Goal: Information Seeking & Learning: Learn about a topic

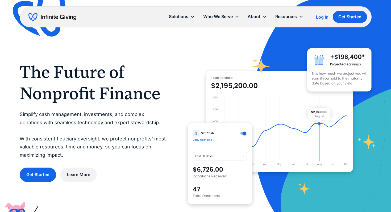
click at [189, 73] on div at bounding box center [280, 122] width 184 height 184
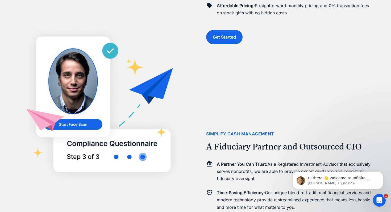
scroll to position [489, 0]
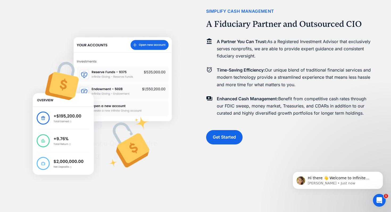
scroll to position [627, 0]
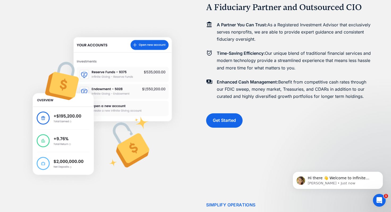
click at [309, 13] on h2 "A Fiduciary Partner and Outsourced CIO" at bounding box center [284, 7] width 156 height 10
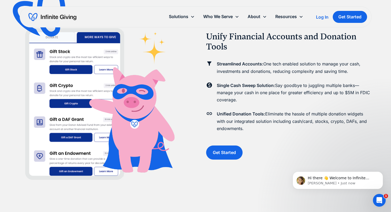
scroll to position [806, 0]
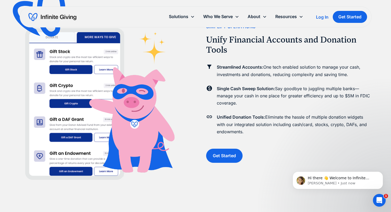
click at [318, 55] on h2 "Unify Financial Accounts and Donation Tools" at bounding box center [289, 45] width 166 height 20
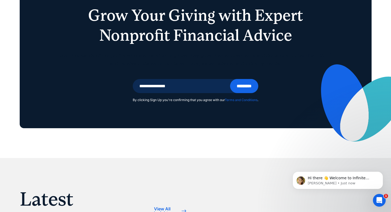
scroll to position [1434, 0]
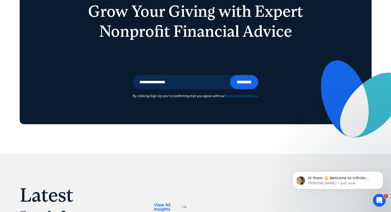
click at [331, 41] on h1 "Grow Your Giving with Expert Nonprofit Financial Advice" at bounding box center [195, 21] width 273 height 40
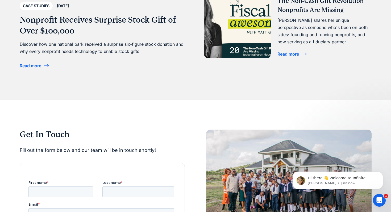
scroll to position [1806, 0]
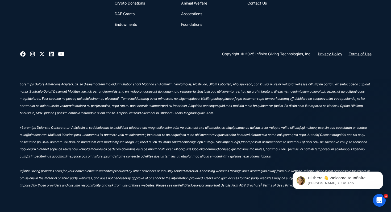
scroll to position [2275, 0]
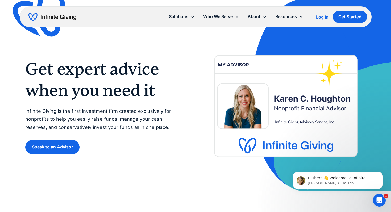
click at [182, 150] on div "Get expert advice when you need it Infinite Giving is the first investment firm…" at bounding box center [105, 106] width 160 height 96
click at [194, 153] on div "Get expert advice when you need it Infinite Giving is the first investment firm…" at bounding box center [195, 106] width 341 height 110
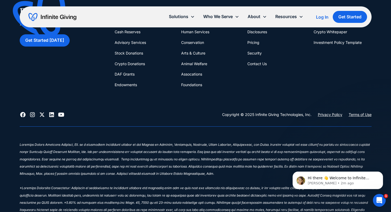
scroll to position [978, 0]
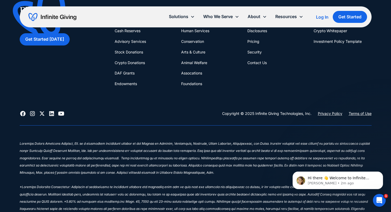
click at [170, 89] on div "Donation Page Investing Cash Reserves Advisory Services Stock Donations Crypto …" at bounding box center [144, 47] width 58 height 85
click at [174, 89] on div "Financial Stewardship for Greater Impact Get Started Today What We Do Donation …" at bounding box center [196, 40] width 352 height 98
click at [144, 47] on link "Advisory Services" at bounding box center [130, 41] width 31 height 11
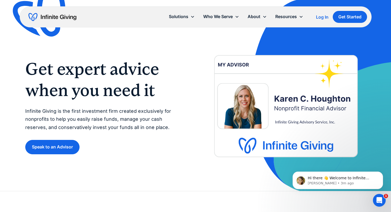
click at [199, 150] on div "Get expert advice when you need it Infinite Giving is the first investment firm…" at bounding box center [195, 106] width 341 height 110
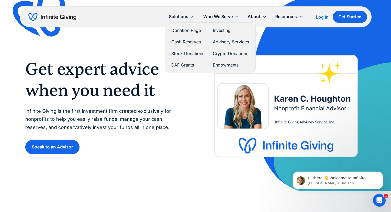
click at [171, 33] on link "Donation Page" at bounding box center [187, 30] width 33 height 7
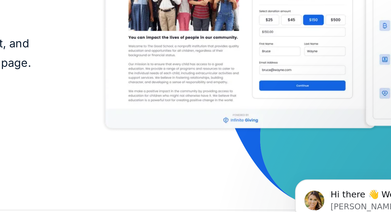
click at [271, 141] on img at bounding box center [289, 103] width 166 height 104
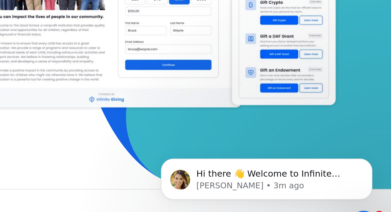
click at [376, 133] on img at bounding box center [323, 92] width 136 height 185
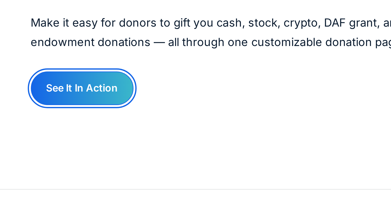
click at [48, 149] on link "See It In Action" at bounding box center [42, 141] width 44 height 14
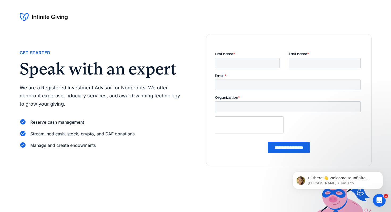
click at [168, 108] on p "We are a Registered Investment Advisor for Nonprofits. We offer nonprofit exper…" at bounding box center [103, 96] width 166 height 24
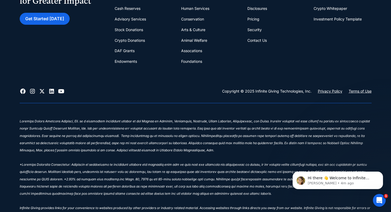
scroll to position [273, 0]
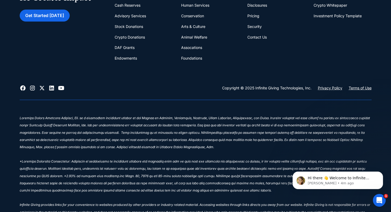
click at [131, 21] on link "Advisory Services" at bounding box center [130, 16] width 31 height 11
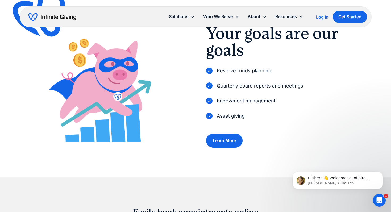
scroll to position [206, 0]
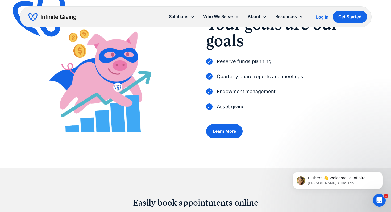
click at [165, 107] on img at bounding box center [103, 77] width 166 height 110
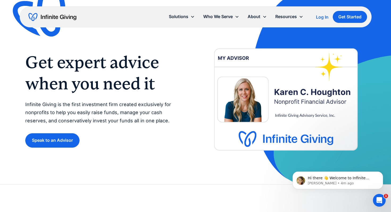
scroll to position [0, 0]
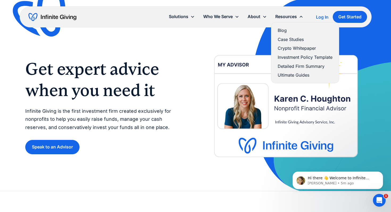
click at [292, 61] on link "Investment Policy Template" at bounding box center [305, 57] width 55 height 7
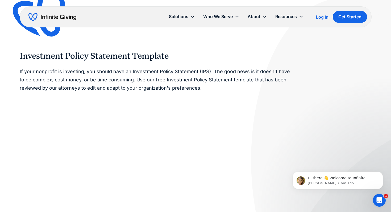
click at [347, 60] on div "Investment Policy Statement Template If your nonprofit is investing, you should…" at bounding box center [196, 166] width 352 height 230
click at [248, 18] on div "About" at bounding box center [254, 16] width 13 height 7
click at [250, 34] on link "Team" at bounding box center [258, 30] width 17 height 7
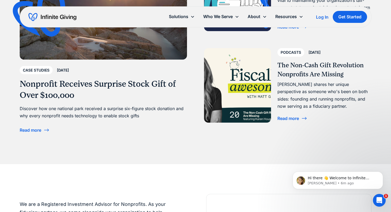
scroll to position [1244, 0]
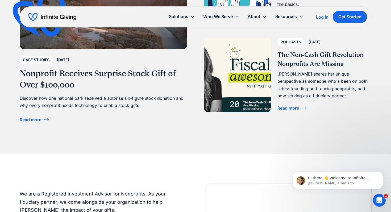
click at [209, 112] on div "Ultimate Guides [DATE] The Basics of Nonprofit Financial Management: Start Here…" at bounding box center [288, 24] width 168 height 175
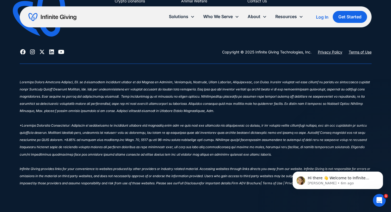
scroll to position [1778, 0]
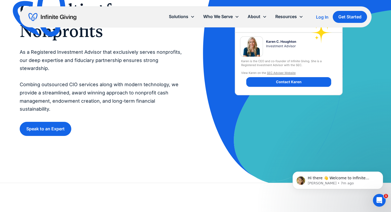
scroll to position [74, 0]
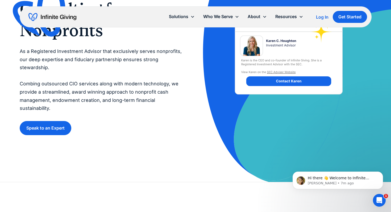
drag, startPoint x: 182, startPoint y: 163, endPoint x: 179, endPoint y: 160, distance: 4.2
click at [182, 152] on div "Investment Consulting for Nonprofits As a Registered Investment Advisor that ex…" at bounding box center [196, 64] width 352 height 175
click at [180, 152] on div "Investment Consulting for Nonprofits As a Registered Investment Advisor that ex…" at bounding box center [196, 64] width 352 height 175
click at [184, 152] on div "Investment Consulting for Nonprofits As a Registered Investment Advisor that ex…" at bounding box center [196, 64] width 352 height 175
drag, startPoint x: 189, startPoint y: 167, endPoint x: 184, endPoint y: 159, distance: 9.1
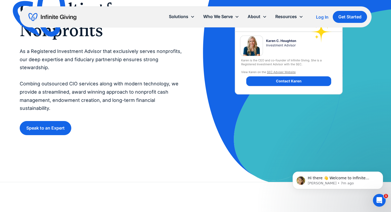
click at [188, 152] on div "Investment Consulting for Nonprofits As a Registered Investment Advisor that ex…" at bounding box center [196, 64] width 352 height 175
click at [184, 152] on div "Investment Consulting for Nonprofits As a Registered Investment Advisor that ex…" at bounding box center [196, 64] width 352 height 175
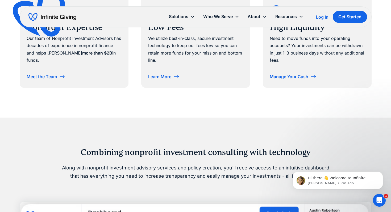
scroll to position [356, 0]
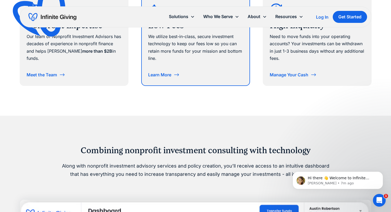
click at [171, 77] on div "Learn More" at bounding box center [159, 75] width 23 height 4
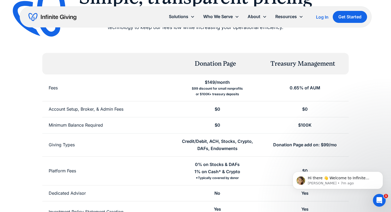
scroll to position [72, 0]
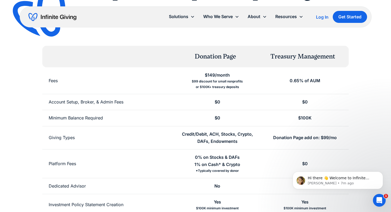
click at [349, 94] on div "0.65% of AUM" at bounding box center [305, 80] width 88 height 27
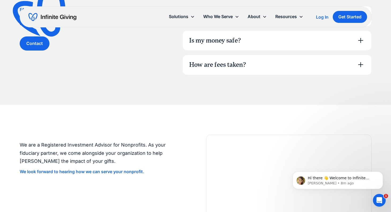
scroll to position [402, 0]
click at [360, 20] on icon at bounding box center [361, 15] width 9 height 9
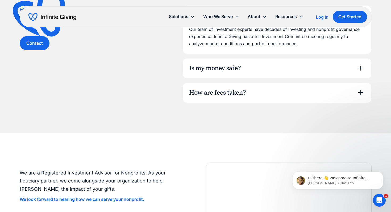
click at [359, 72] on icon at bounding box center [361, 68] width 9 height 9
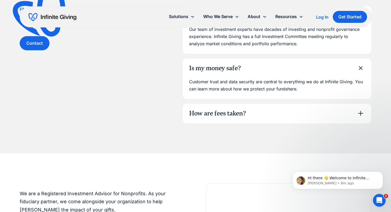
click at [373, 111] on div "FAqs Still have questions? Contact Who manages your portfolio? Our team of inve…" at bounding box center [195, 65] width 391 height 178
click at [375, 120] on div "FAqs Still have questions? Contact Who manages your portfolio? Our team of inve…" at bounding box center [195, 65] width 391 height 178
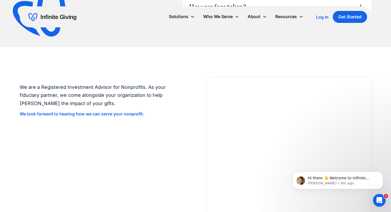
scroll to position [511, 0]
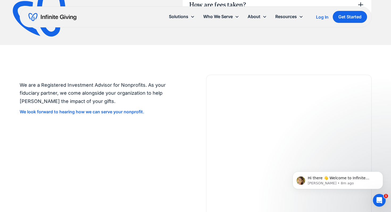
click at [362, 9] on icon at bounding box center [361, 5] width 9 height 9
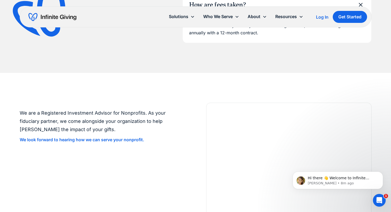
click at [362, 11] on icon at bounding box center [361, 5] width 12 height 12
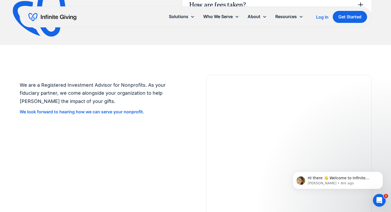
click at [362, 9] on icon at bounding box center [361, 5] width 9 height 9
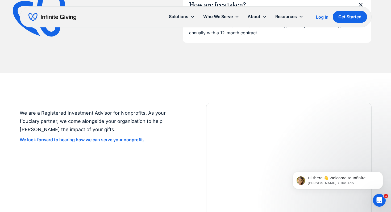
click at [371, 43] on div "AUM fees are calculated quarterly in arrears based on your average daily balanc…" at bounding box center [277, 29] width 188 height 28
click at [370, 43] on div "AUM fees are calculated quarterly in arrears based on your average daily balanc…" at bounding box center [277, 29] width 188 height 28
click at [371, 43] on div "AUM fees are calculated quarterly in arrears based on your average daily balanc…" at bounding box center [277, 29] width 188 height 28
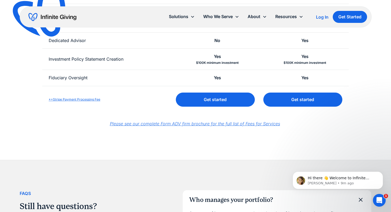
scroll to position [0, 0]
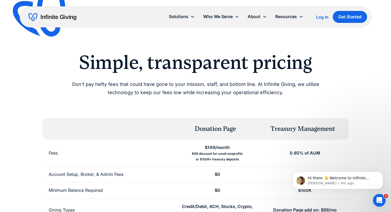
drag, startPoint x: 257, startPoint y: 94, endPoint x: 244, endPoint y: 81, distance: 18.1
click at [248, 87] on div "Simple, transparent pricing Don't pay hefty fees that could have gone to your m…" at bounding box center [195, 74] width 273 height 46
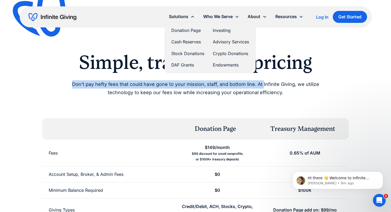
click at [171, 57] on link "Stock Donations" at bounding box center [187, 53] width 33 height 7
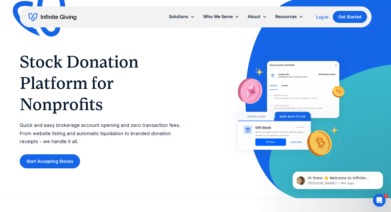
drag, startPoint x: 216, startPoint y: 169, endPoint x: 212, endPoint y: 148, distance: 21.4
click at [216, 164] on div at bounding box center [289, 109] width 166 height 117
click at [195, 106] on div "Stock Donation Platform for Nonprofits Quick and easy brokerage account opening…" at bounding box center [196, 109] width 352 height 117
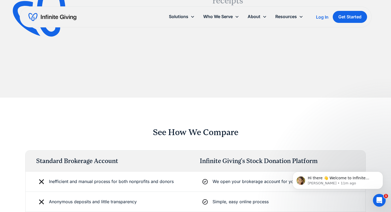
scroll to position [784, 0]
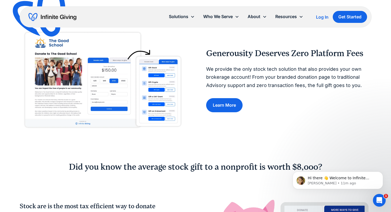
scroll to position [194, 0]
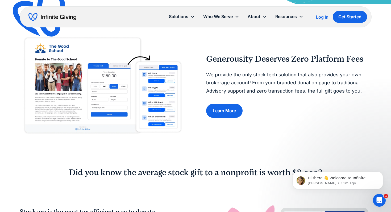
click at [305, 95] on p "We provide the only stock tech solution that also provides your own brokerage a…" at bounding box center [289, 83] width 166 height 24
drag, startPoint x: 303, startPoint y: 145, endPoint x: 295, endPoint y: 121, distance: 24.8
click at [300, 118] on div "Generousity Deserves Zero Platform Fees We provide the only stock tech solution…" at bounding box center [289, 86] width 166 height 64
click at [274, 118] on div "Generousity Deserves Zero Platform Fees We provide the only stock tech solution…" at bounding box center [289, 86] width 166 height 64
click at [236, 118] on link "Learn More" at bounding box center [224, 111] width 36 height 14
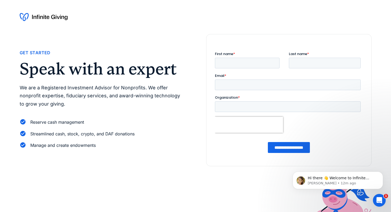
drag, startPoint x: 213, startPoint y: 175, endPoint x: 213, endPoint y: 169, distance: 6.4
click at [213, 174] on div "Get Started Speak with an expert We are a Registered Investment Advisor for Non…" at bounding box center [196, 125] width 352 height 183
click at [212, 178] on div "Get Started Speak with an expert We are a Registered Investment Advisor for Non…" at bounding box center [196, 125] width 352 height 183
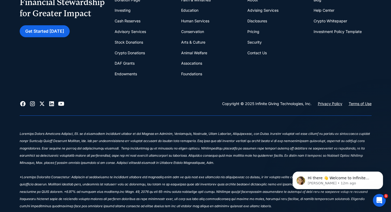
scroll to position [254, 0]
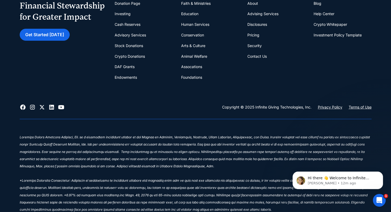
click at [295, 62] on div "About Advising Services Disclosures Pricing Security Contact Us" at bounding box center [277, 30] width 58 height 64
click at [333, 30] on link "Crypto Whitepaper" at bounding box center [331, 24] width 34 height 11
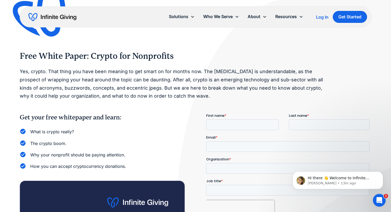
click at [326, 57] on h2 "Free White Paper: Crypto for Nonprofits" at bounding box center [173, 56] width 307 height 10
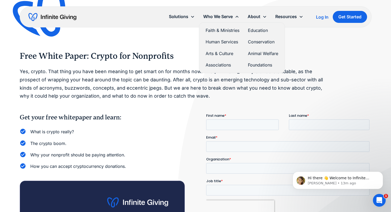
click at [211, 34] on link "Faith & Ministries" at bounding box center [223, 30] width 34 height 7
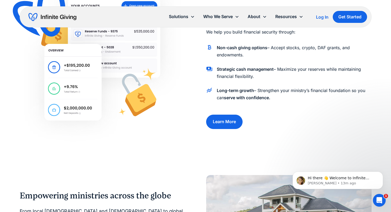
scroll to position [296, 0]
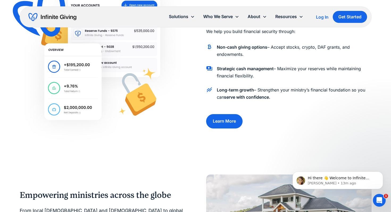
click at [349, 35] on p "Every organization has different financial needs. That’s why Infinite Giving of…" at bounding box center [289, 20] width 166 height 29
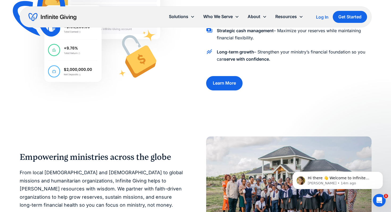
scroll to position [313, 0]
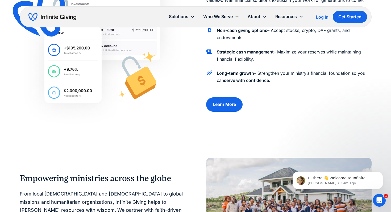
drag, startPoint x: 334, startPoint y: 72, endPoint x: 334, endPoint y: 78, distance: 5.9
click at [334, 18] on p "Every organization has different financial needs. That’s why Infinite Giving of…" at bounding box center [289, 3] width 166 height 29
click at [327, 77] on div "Financial Stability for Your Ministry Every organization has different financia…" at bounding box center [289, 42] width 166 height 139
drag, startPoint x: 340, startPoint y: 107, endPoint x: 342, endPoint y: 111, distance: 4.3
click at [340, 89] on div "Non-cash giving options – Accept stocks, crypto, DAF grants, and endowments. St…" at bounding box center [289, 57] width 166 height 64
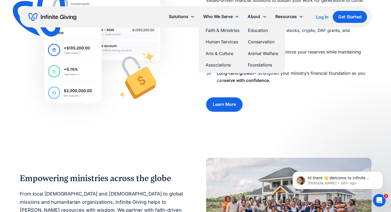
click at [211, 34] on link "Faith & Ministries" at bounding box center [223, 30] width 34 height 7
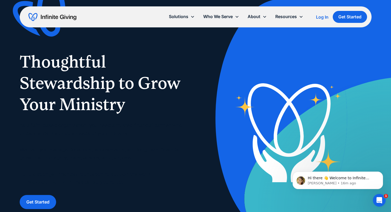
click at [232, 83] on div "Thoughtful Stewardship to Grow Your Ministry As a faith-based organization, you…" at bounding box center [196, 130] width 352 height 158
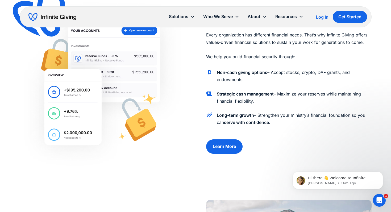
scroll to position [272, 0]
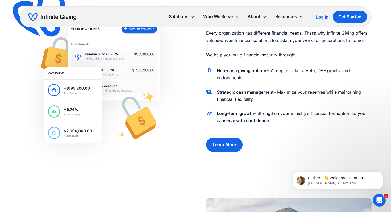
click at [192, 102] on div "Financial Stability for Your Ministry Every organization has different financia…" at bounding box center [196, 82] width 352 height 171
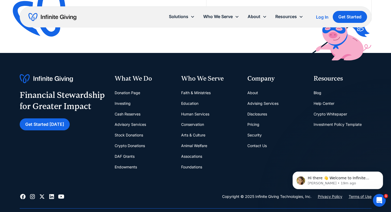
scroll to position [1294, 0]
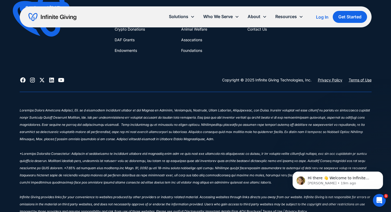
scroll to position [1410, 0]
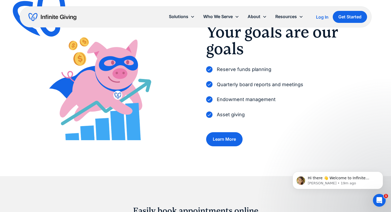
scroll to position [233, 0]
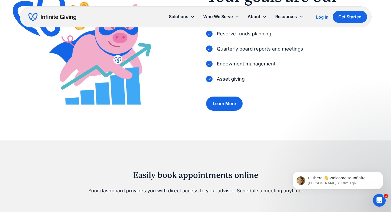
click at [187, 102] on div "Your goals are our goals Reserve funds planning Quarterly board reports and mee…" at bounding box center [196, 49] width 352 height 122
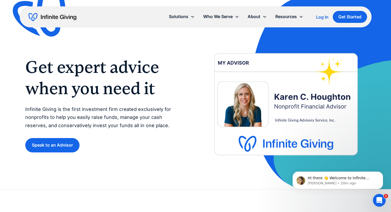
scroll to position [1, 0]
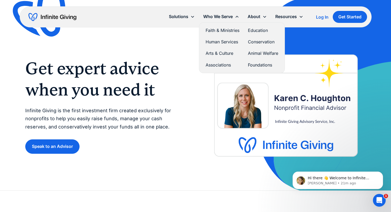
click at [203, 17] on div "Who We Serve" at bounding box center [218, 16] width 30 height 7
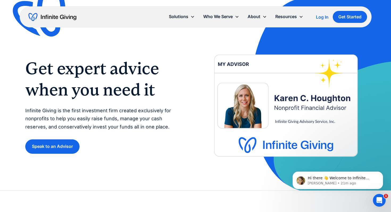
click at [203, 17] on div "Who We Serve" at bounding box center [218, 16] width 30 height 7
click at [161, 48] on div "Get expert advice when you need it Infinite Giving is the first investment firm…" at bounding box center [195, 94] width 341 height 191
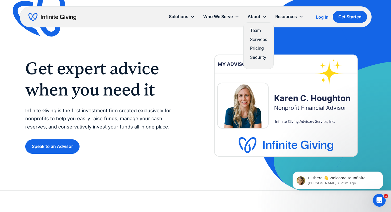
click at [250, 34] on link "Team" at bounding box center [258, 30] width 17 height 7
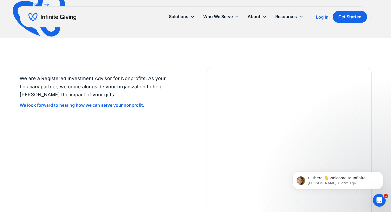
scroll to position [1361, 0]
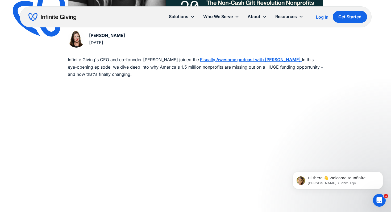
scroll to position [255, 0]
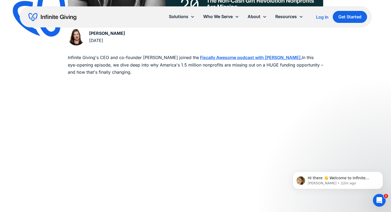
click at [10, 148] on div "Podcasts The Non-Cash Gift Revolution Nonprofits Are Missing [PERSON_NAME] shar…" at bounding box center [195, 76] width 391 height 663
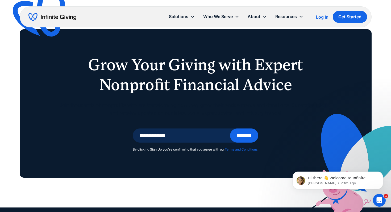
scroll to position [728, 0]
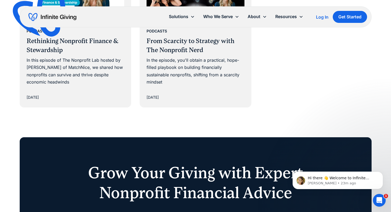
click at [11, 123] on div "Explore More Podcasts Articles Podcasts Rethinking Nonprofit Finance & Stewards…" at bounding box center [195, 36] width 391 height 203
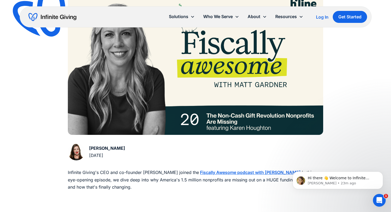
scroll to position [0, 0]
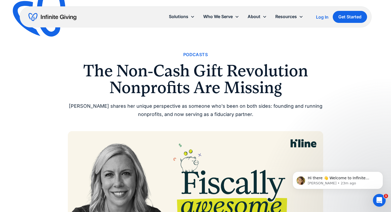
click at [57, 20] on img "home" at bounding box center [52, 17] width 48 height 9
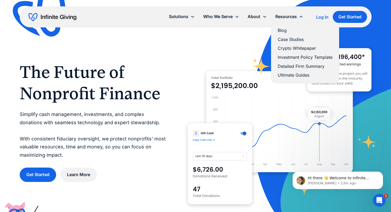
click at [279, 79] on link "Ultimate Guides" at bounding box center [305, 75] width 55 height 7
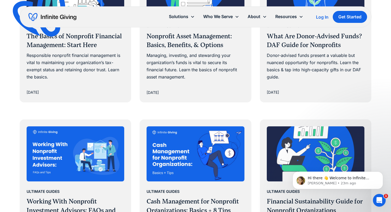
scroll to position [370, 0]
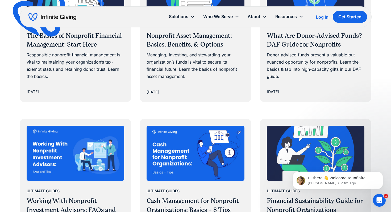
click at [376, 110] on div "Ultimate Guides The Basics of Nonprofit Financial Management: Start Here Respon…" at bounding box center [195, 132] width 391 height 417
drag, startPoint x: 378, startPoint y: 107, endPoint x: 378, endPoint y: 104, distance: 3.2
click at [378, 106] on div "Ultimate Guides The Basics of Nonprofit Financial Management: Start Here Respon…" at bounding box center [195, 132] width 391 height 417
click at [380, 84] on div "Ultimate Guides The Basics of Nonprofit Financial Management: Start Here Respon…" at bounding box center [195, 132] width 391 height 417
click at [380, 83] on div "Ultimate Guides The Basics of Nonprofit Financial Management: Start Here Respon…" at bounding box center [195, 132] width 391 height 417
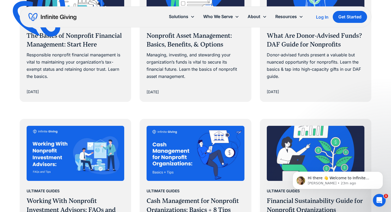
drag, startPoint x: 380, startPoint y: 110, endPoint x: 380, endPoint y: 107, distance: 3.5
click at [380, 109] on div "Ultimate Guides The Basics of Nonprofit Financial Management: Start Here Respon…" at bounding box center [195, 132] width 391 height 417
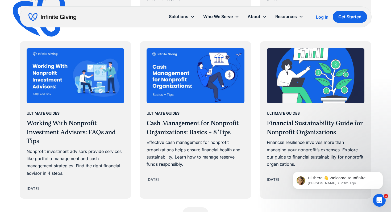
scroll to position [455, 0]
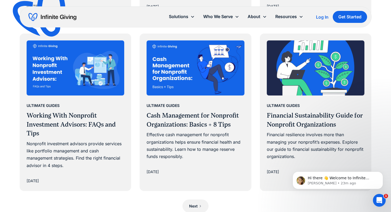
click at [378, 95] on div "Ultimate Guides The Basics of Nonprofit Financial Management: Start Here Respon…" at bounding box center [195, 46] width 391 height 417
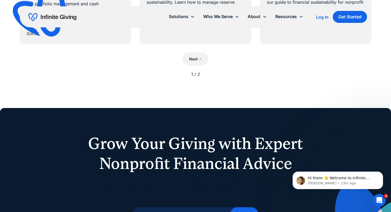
scroll to position [598, 0]
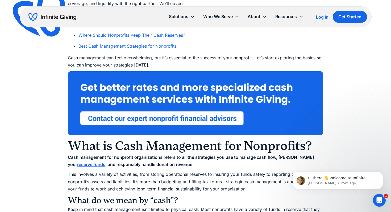
scroll to position [377, 0]
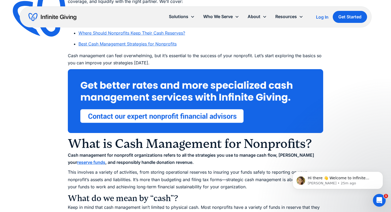
click at [84, 36] on link "Where Should Nonprofits Keep Their Cash Reserves?" at bounding box center [132, 32] width 107 height 5
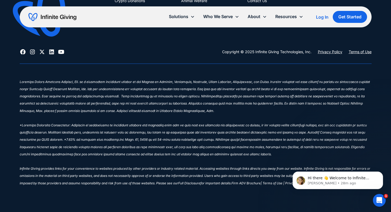
scroll to position [3567, 0]
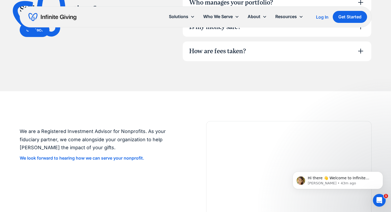
scroll to position [416, 0]
click at [234, 56] on div "How are fees taken?" at bounding box center [217, 51] width 57 height 9
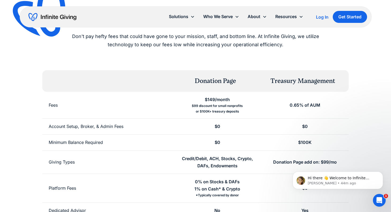
scroll to position [47, 0]
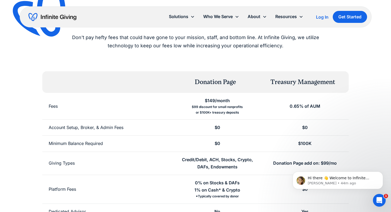
click at [139, 120] on div "Fees" at bounding box center [108, 106] width 132 height 27
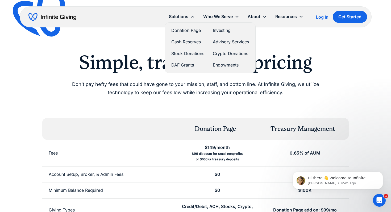
click at [171, 69] on link "DAF Grants" at bounding box center [187, 64] width 33 height 7
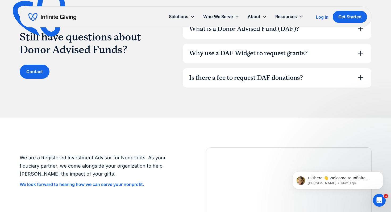
scroll to position [747, 0]
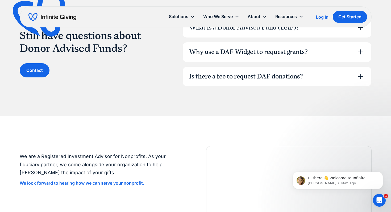
click at [358, 56] on icon at bounding box center [361, 52] width 9 height 9
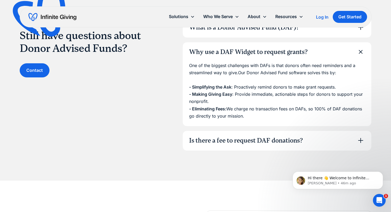
click at [166, 151] on div "FAqs Still have questions about Donor Advised Funds? Contact What is a Donor Ad…" at bounding box center [196, 84] width 352 height 133
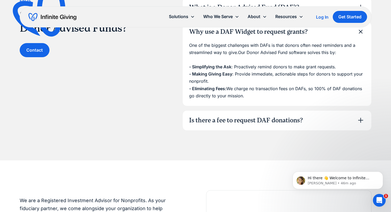
click at [166, 130] on div "FAqs Still have questions about Donor Advised Funds? Contact What is a Donor Ad…" at bounding box center [196, 63] width 352 height 133
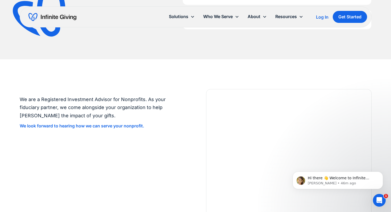
scroll to position [869, 0]
click at [360, 21] on icon at bounding box center [360, 18] width 5 height 5
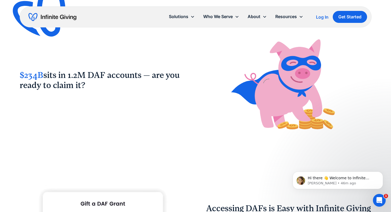
scroll to position [335, 0]
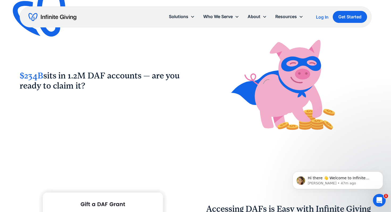
click at [215, 87] on img at bounding box center [289, 84] width 166 height 114
click at [225, 114] on img at bounding box center [289, 84] width 166 height 114
click at [244, 117] on img at bounding box center [289, 84] width 166 height 114
drag, startPoint x: 244, startPoint y: 117, endPoint x: 238, endPoint y: 77, distance: 40.4
click at [238, 77] on img at bounding box center [289, 84] width 166 height 114
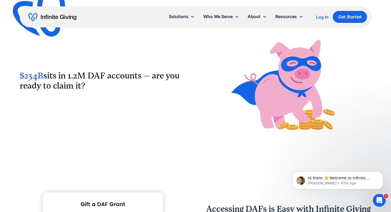
click at [238, 77] on img at bounding box center [289, 84] width 166 height 114
drag, startPoint x: 238, startPoint y: 77, endPoint x: 238, endPoint y: 85, distance: 8.3
click at [238, 83] on img at bounding box center [289, 84] width 166 height 114
click at [238, 85] on img at bounding box center [289, 84] width 166 height 114
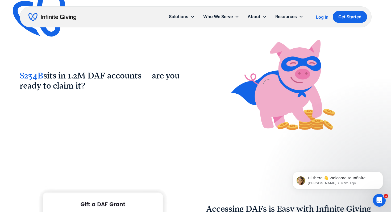
click at [259, 112] on img at bounding box center [289, 84] width 166 height 114
click at [205, 85] on div "$234B sits in 1.2M DAF accounts — are you ready to claim it?" at bounding box center [196, 84] width 352 height 114
click at [58, 19] on img "home" at bounding box center [52, 17] width 48 height 9
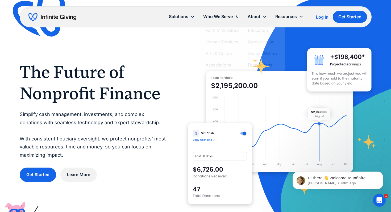
click at [176, 35] on div "The Future of Nonprofit Finance Simplify cash management, investments, and comp…" at bounding box center [196, 122] width 352 height 184
click at [264, 123] on img at bounding box center [279, 122] width 147 height 102
click at [187, 60] on div "The Future of Nonprofit Finance Simplify cash management, investments, and comp…" at bounding box center [196, 122] width 352 height 184
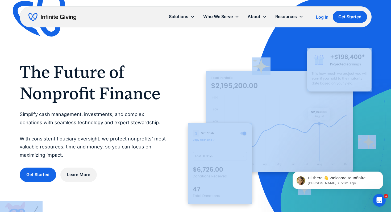
click at [187, 60] on div "The Future of Nonprofit Finance Simplify cash management, investments, and comp…" at bounding box center [196, 122] width 352 height 184
click at [186, 62] on div "The Future of Nonprofit Finance Simplify cash management, investments, and comp…" at bounding box center [196, 122] width 352 height 184
drag, startPoint x: 186, startPoint y: 62, endPoint x: 186, endPoint y: 70, distance: 7.7
click at [186, 66] on div "The Future of Nonprofit Finance Simplify cash management, investments, and comp…" at bounding box center [196, 122] width 352 height 184
